Goal: Navigation & Orientation: Find specific page/section

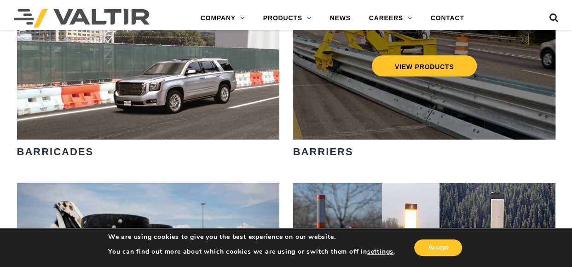
scroll to position [460, 0]
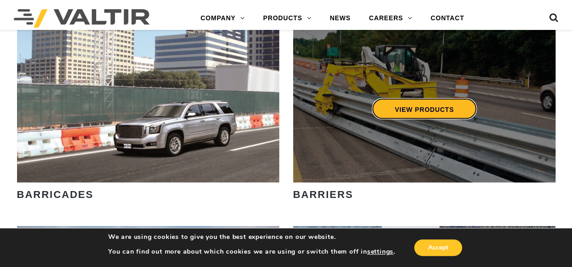
click at [398, 111] on link "VIEW PRODUCTS" at bounding box center [423, 108] width 105 height 21
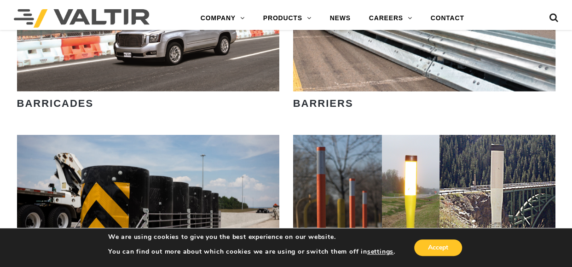
scroll to position [506, 0]
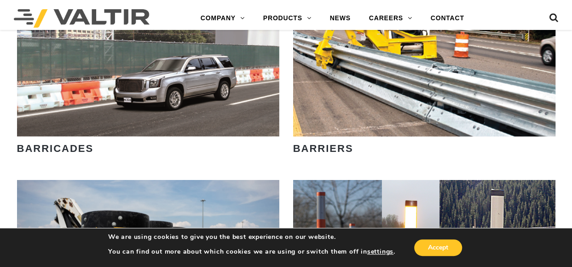
click at [154, 77] on div "VIEW PRODUCTS" at bounding box center [147, 62] width 225 height 30
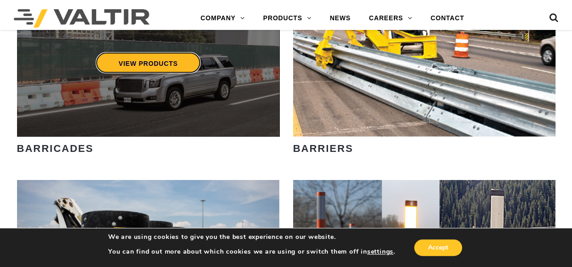
click at [151, 63] on link "VIEW PRODUCTS" at bounding box center [147, 62] width 105 height 21
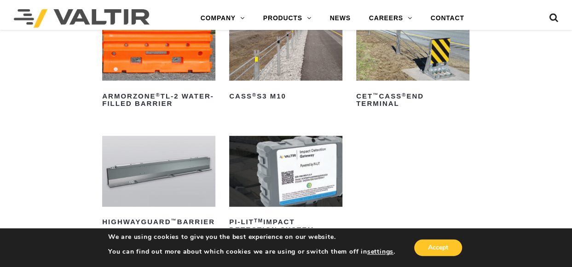
scroll to position [92, 0]
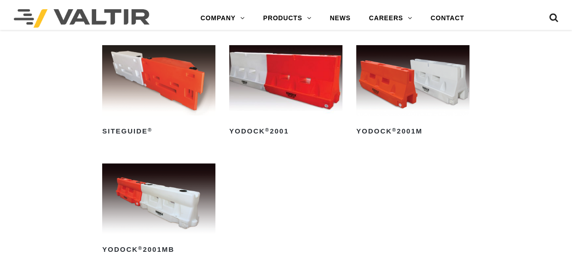
scroll to position [46, 0]
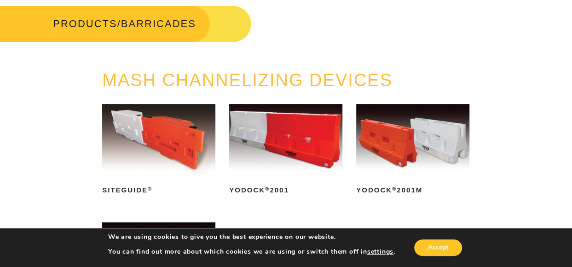
click at [327, 141] on img at bounding box center [285, 139] width 113 height 70
